Goal: Check status: Check status

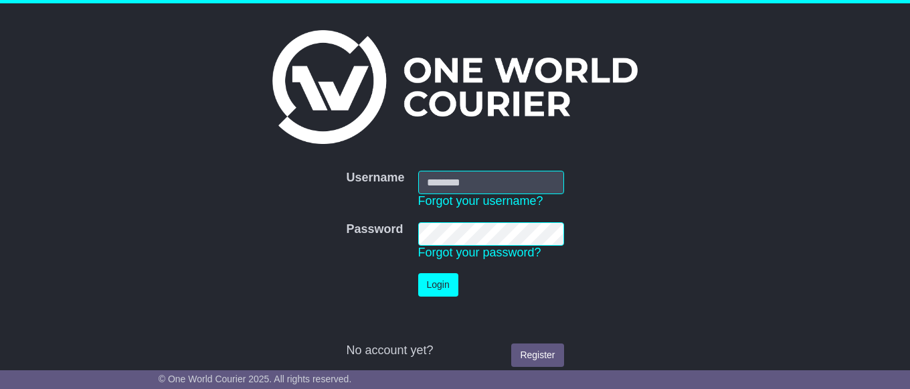
click at [465, 184] on input "Username" at bounding box center [491, 182] width 146 height 23
type input "**********"
click at [444, 280] on button "Login" at bounding box center [438, 284] width 40 height 23
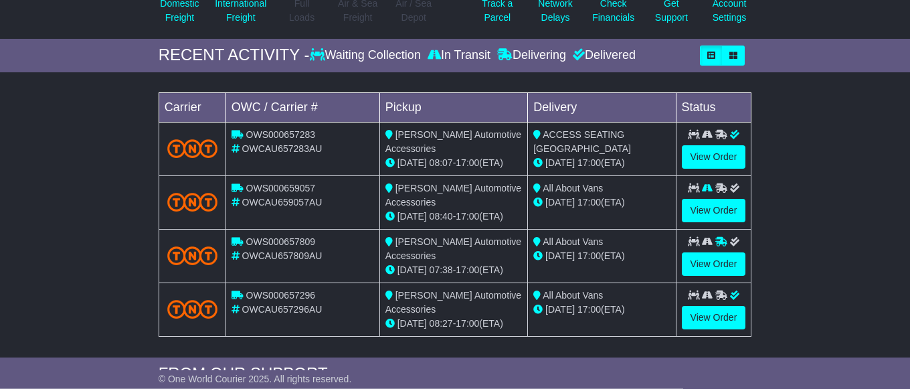
scroll to position [205, 0]
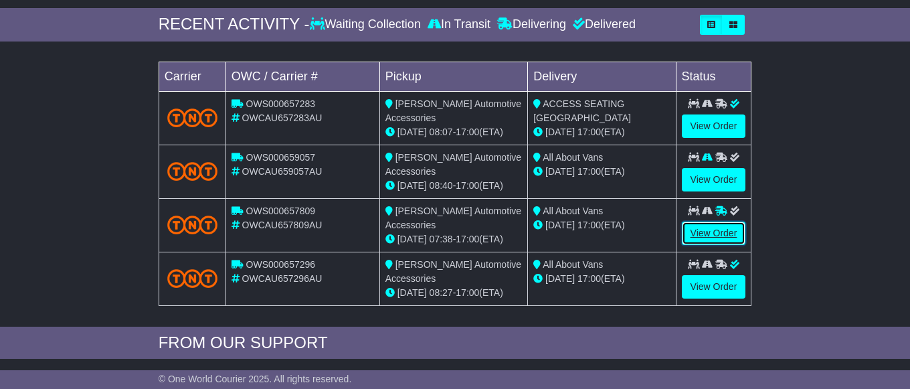
click at [712, 245] on link "View Order" at bounding box center [714, 232] width 64 height 23
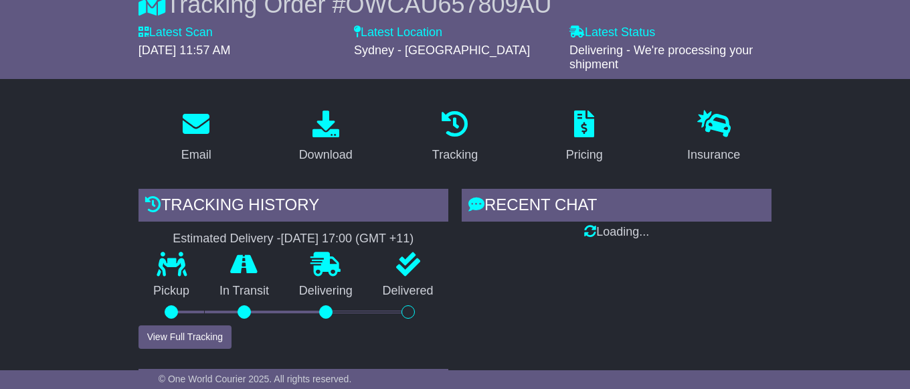
scroll to position [273, 0]
